Goal: Information Seeking & Learning: Find specific fact

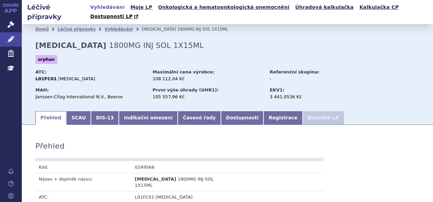
click at [10, 21] on icon at bounding box center [10, 24] width 7 height 7
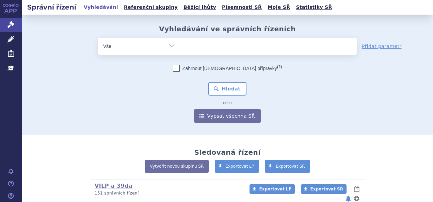
click at [189, 44] on ul at bounding box center [268, 45] width 177 height 14
click at [180, 44] on select at bounding box center [180, 45] width 0 height 17
type input "sa"
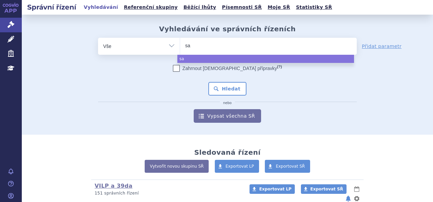
type input "sar"
type input "sarcl"
type input "sarclisa"
select select "sarclisa"
click at [233, 87] on button "Hledat" at bounding box center [227, 89] width 38 height 14
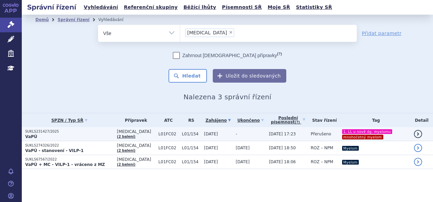
click at [84, 137] on p "VaPÚ" at bounding box center [69, 136] width 88 height 5
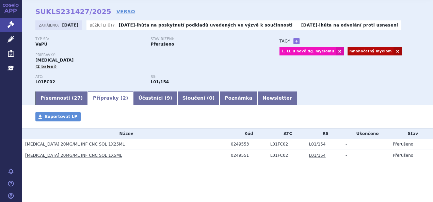
scroll to position [24, 0]
click at [86, 145] on link "SARCLISA 20MG/ML INF CNC SOL 1X25ML" at bounding box center [74, 144] width 99 height 5
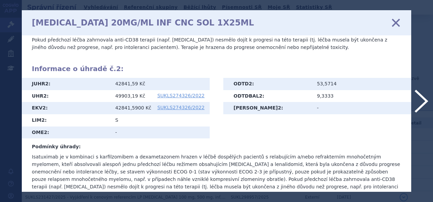
scroll to position [348, 0]
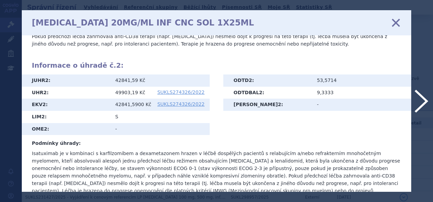
click at [397, 24] on icon at bounding box center [396, 22] width 14 height 14
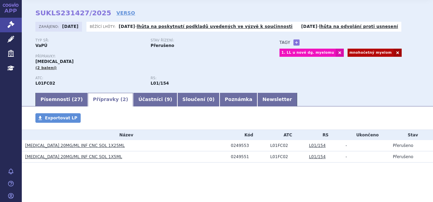
scroll to position [23, 0]
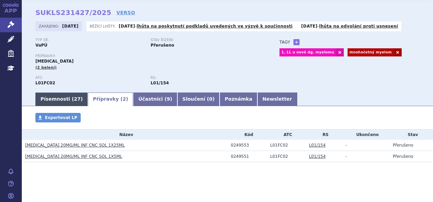
click at [63, 101] on link "Písemnosti ( 27 )" at bounding box center [61, 100] width 52 height 14
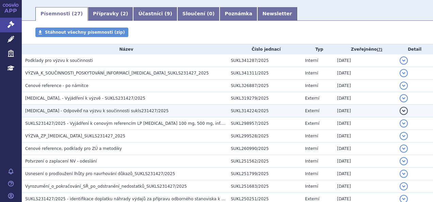
scroll to position [110, 0]
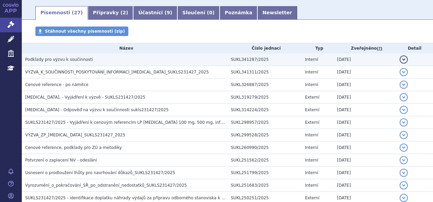
click at [97, 62] on h3 "Podklady pro výzvu k součinnosti" at bounding box center [126, 59] width 202 height 7
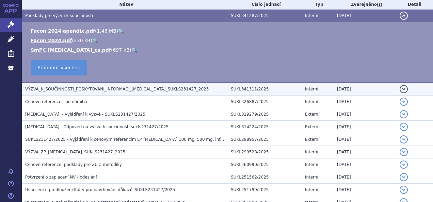
scroll to position [0, 0]
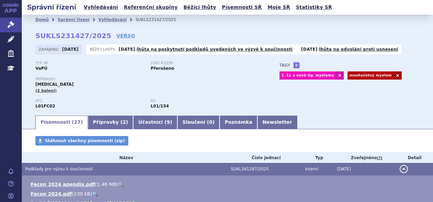
click at [128, 87] on div "Přípravky: [MEDICAL_DATA] (2 balení)" at bounding box center [150, 85] width 230 height 16
click at [105, 120] on link "Přípravky ( 2 )" at bounding box center [110, 123] width 45 height 14
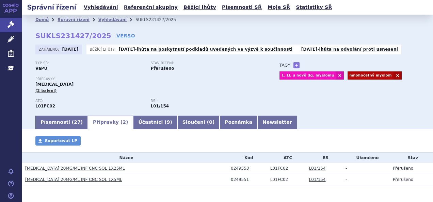
scroll to position [24, 0]
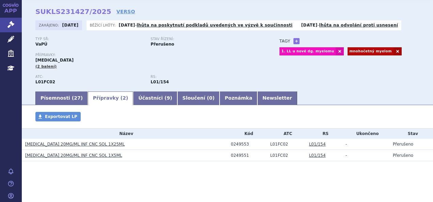
click at [88, 145] on link "[MEDICAL_DATA] 20MG/ML INF CNC SOL 1X25ML" at bounding box center [74, 144] width 99 height 5
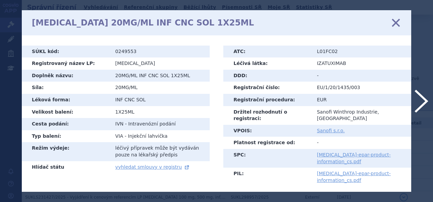
scroll to position [64, 0]
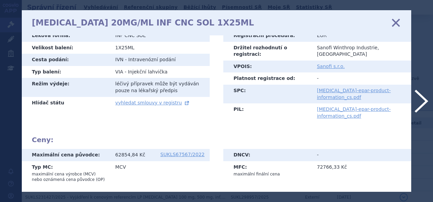
click at [339, 88] on link "sarclisa-epar-product-information_cs.pdf" at bounding box center [354, 94] width 74 height 12
click at [394, 21] on icon at bounding box center [396, 22] width 14 height 14
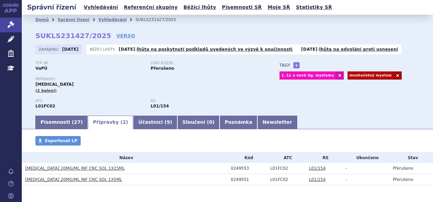
click at [62, 118] on link "Písemnosti ( 27 )" at bounding box center [61, 123] width 52 height 14
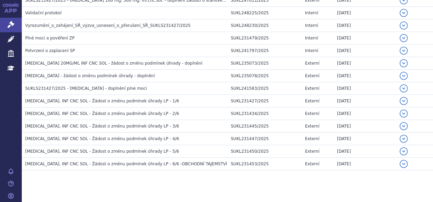
scroll to position [339, 0]
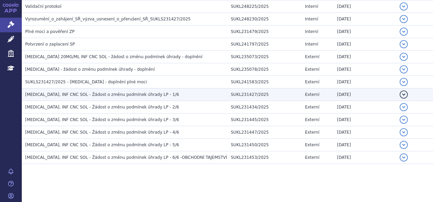
click at [129, 88] on td "[MEDICAL_DATA], INF CNC SOL - Žádost o změnu podmínek úhrady LP - 1/6" at bounding box center [125, 94] width 206 height 13
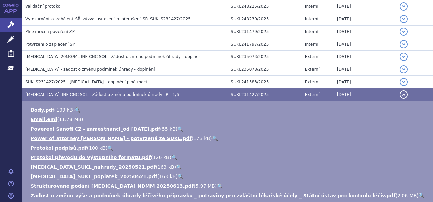
scroll to position [401, 0]
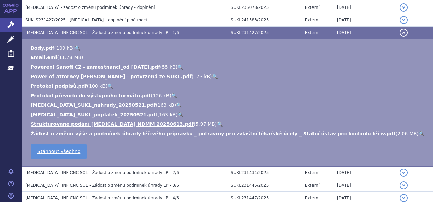
click at [217, 121] on link "🔍" at bounding box center [220, 123] width 6 height 5
